Goal: Browse casually

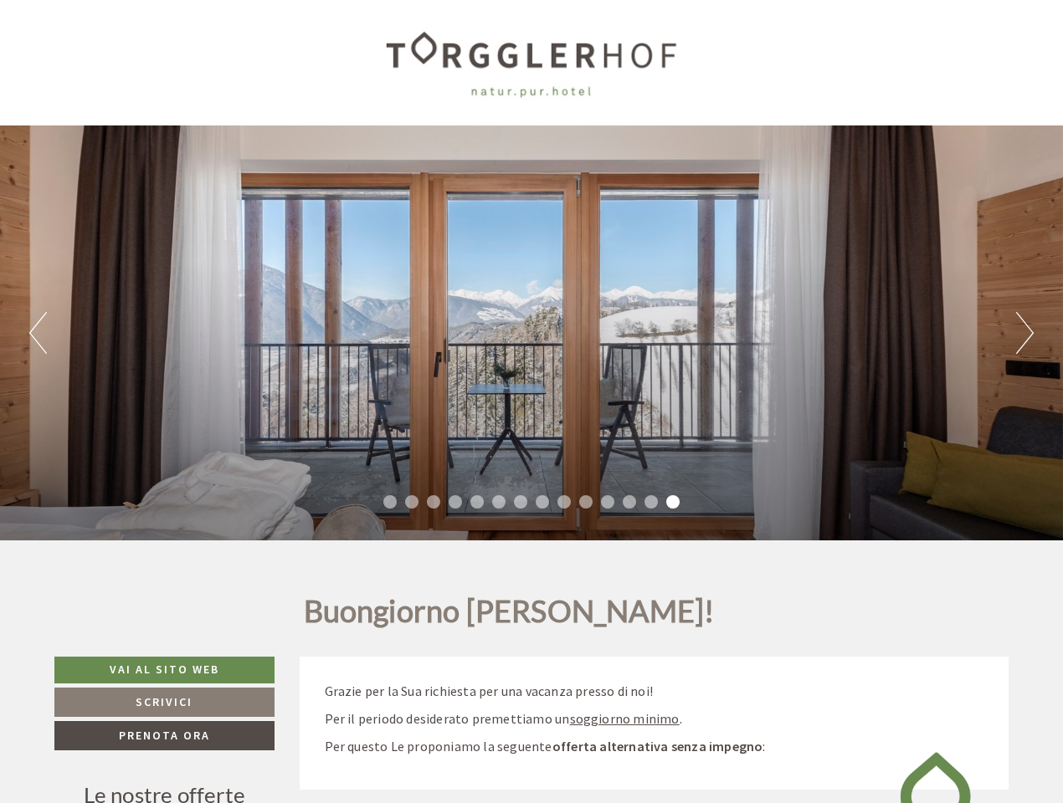
click at [531, 402] on div "Previous Next 1 2 3 4 5 6 7 8 9 10 11 12 13 14" at bounding box center [531, 333] width 1063 height 415
click at [38, 333] on button "Previous" at bounding box center [38, 333] width 18 height 42
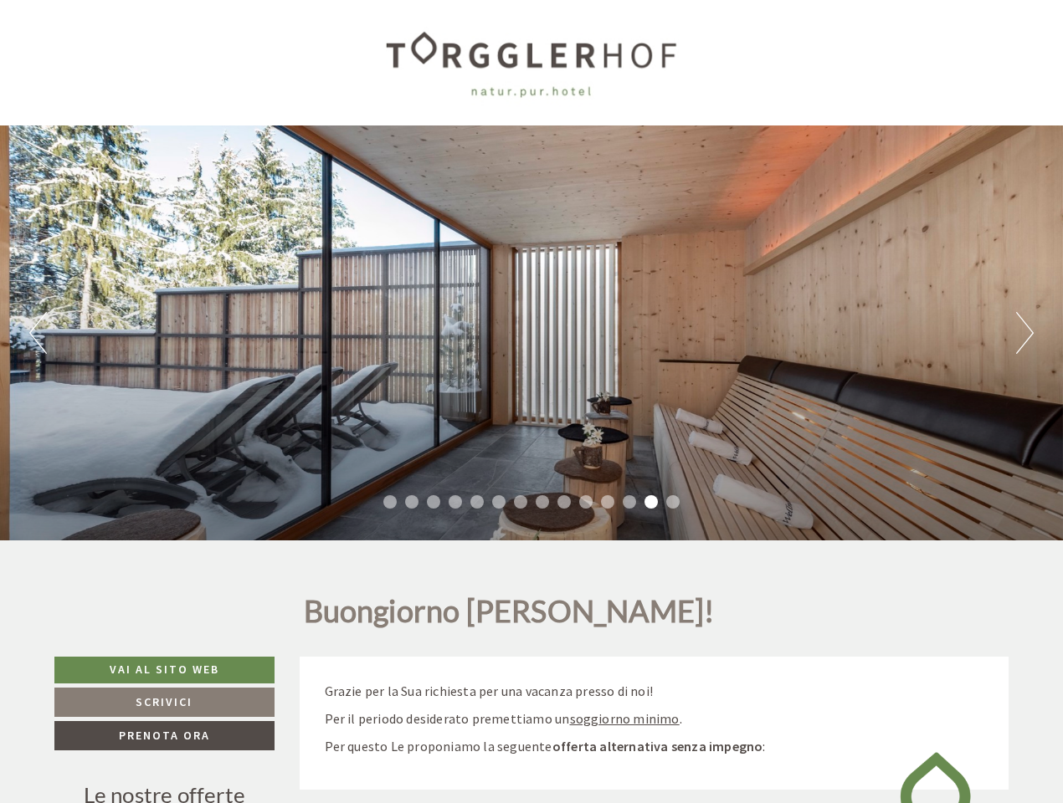
click at [531, 333] on div "Previous Next 1 2 3 4 5 6 7 8 9 10 11 12 13 14" at bounding box center [531, 333] width 1063 height 415
click at [1024, 333] on button "Next" at bounding box center [1025, 333] width 18 height 42
click at [390, 502] on li "1" at bounding box center [389, 501] width 13 height 13
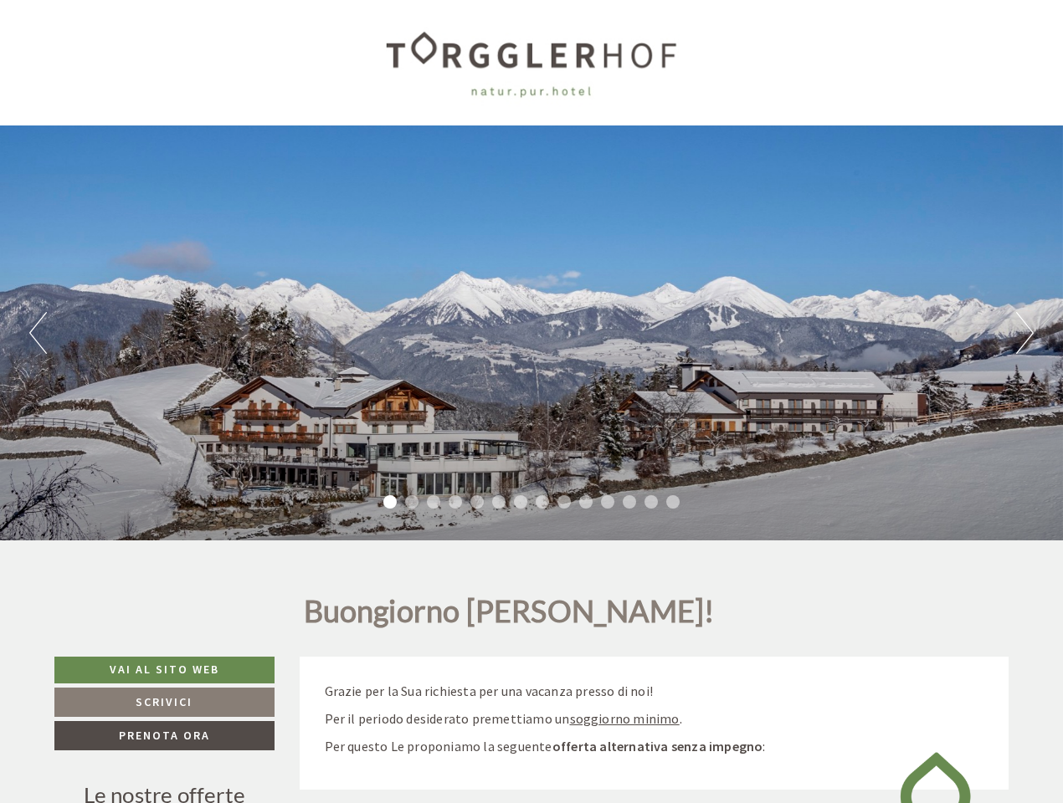
click at [412, 502] on li "2" at bounding box center [411, 501] width 13 height 13
click at [433, 502] on li "3" at bounding box center [433, 501] width 13 height 13
click at [455, 502] on li "4" at bounding box center [454, 501] width 13 height 13
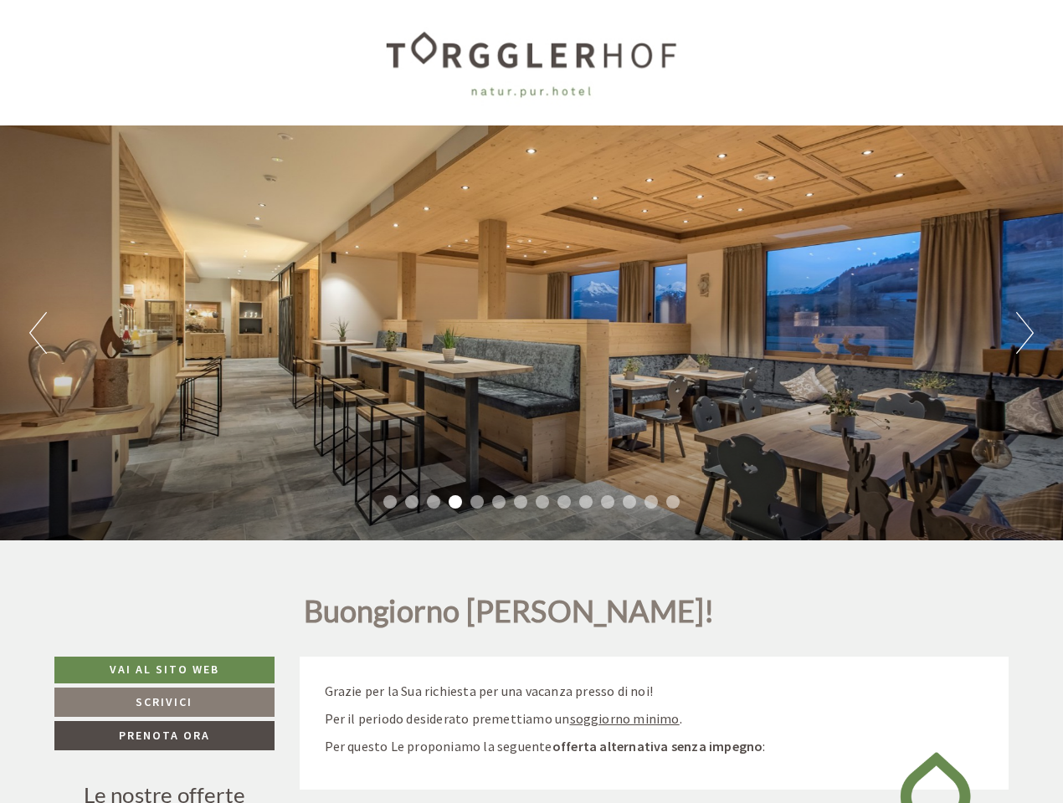
click at [477, 502] on li "5" at bounding box center [476, 501] width 13 height 13
click at [499, 502] on li "6" at bounding box center [498, 501] width 13 height 13
